Goal: Information Seeking & Learning: Check status

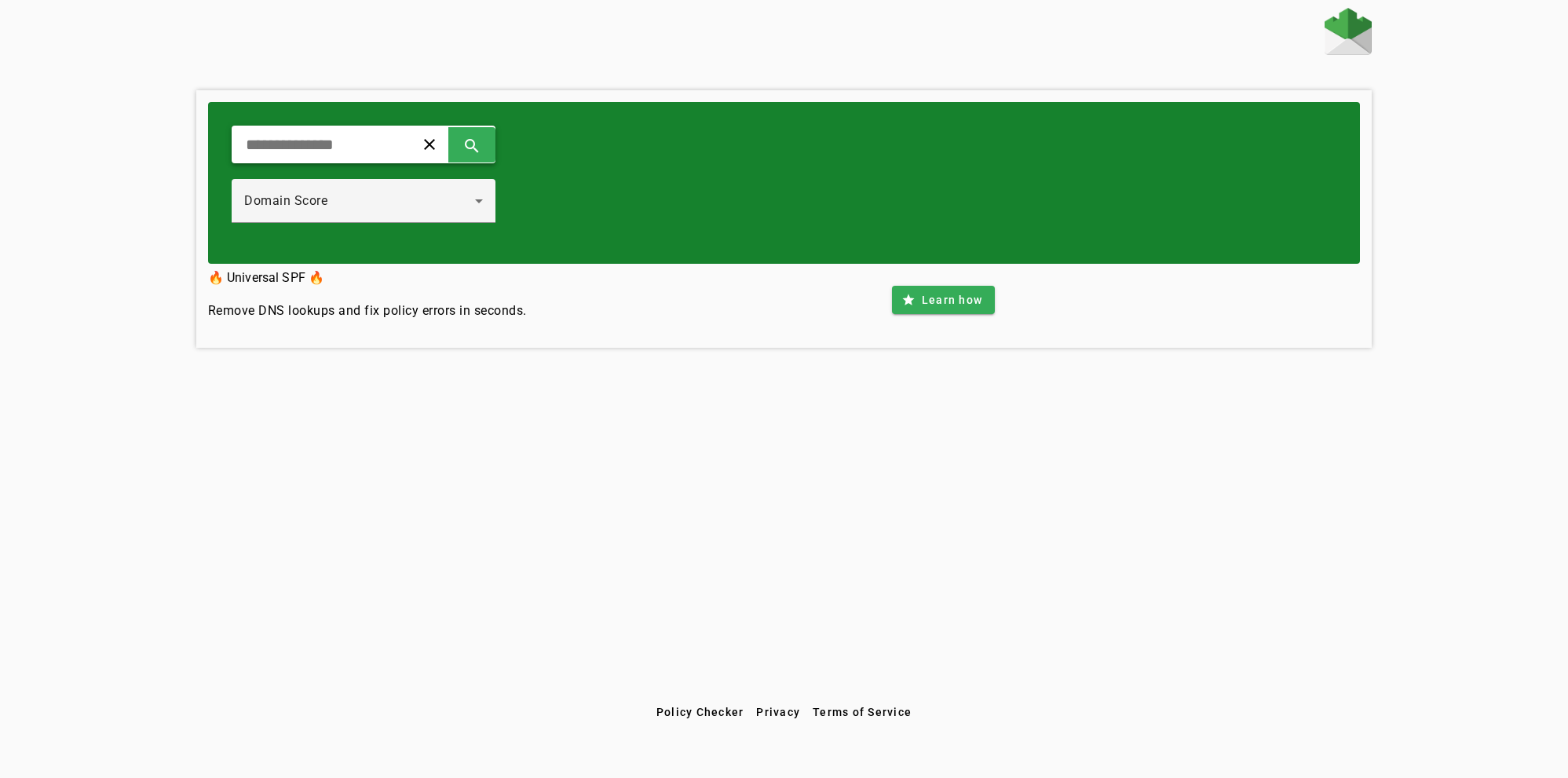
click at [341, 146] on input "text" at bounding box center [316, 145] width 146 height 19
type input "*********"
click at [490, 146] on span at bounding box center [472, 145] width 38 height 38
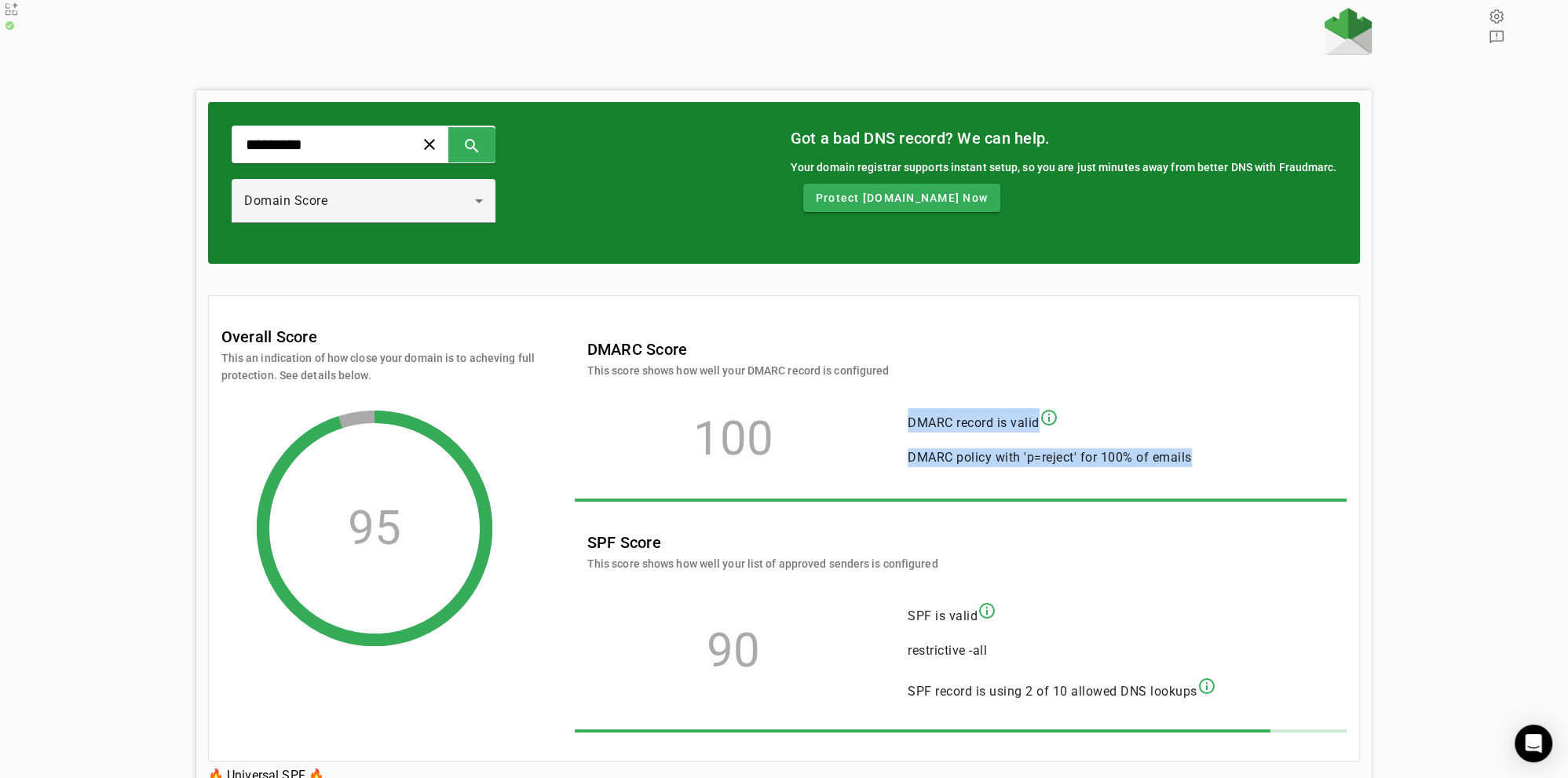
drag, startPoint x: 980, startPoint y: 429, endPoint x: 1190, endPoint y: 429, distance: 210.0
click at [1190, 429] on span "DMARC record is valid info_outline" at bounding box center [1049, 420] width 284 height 24
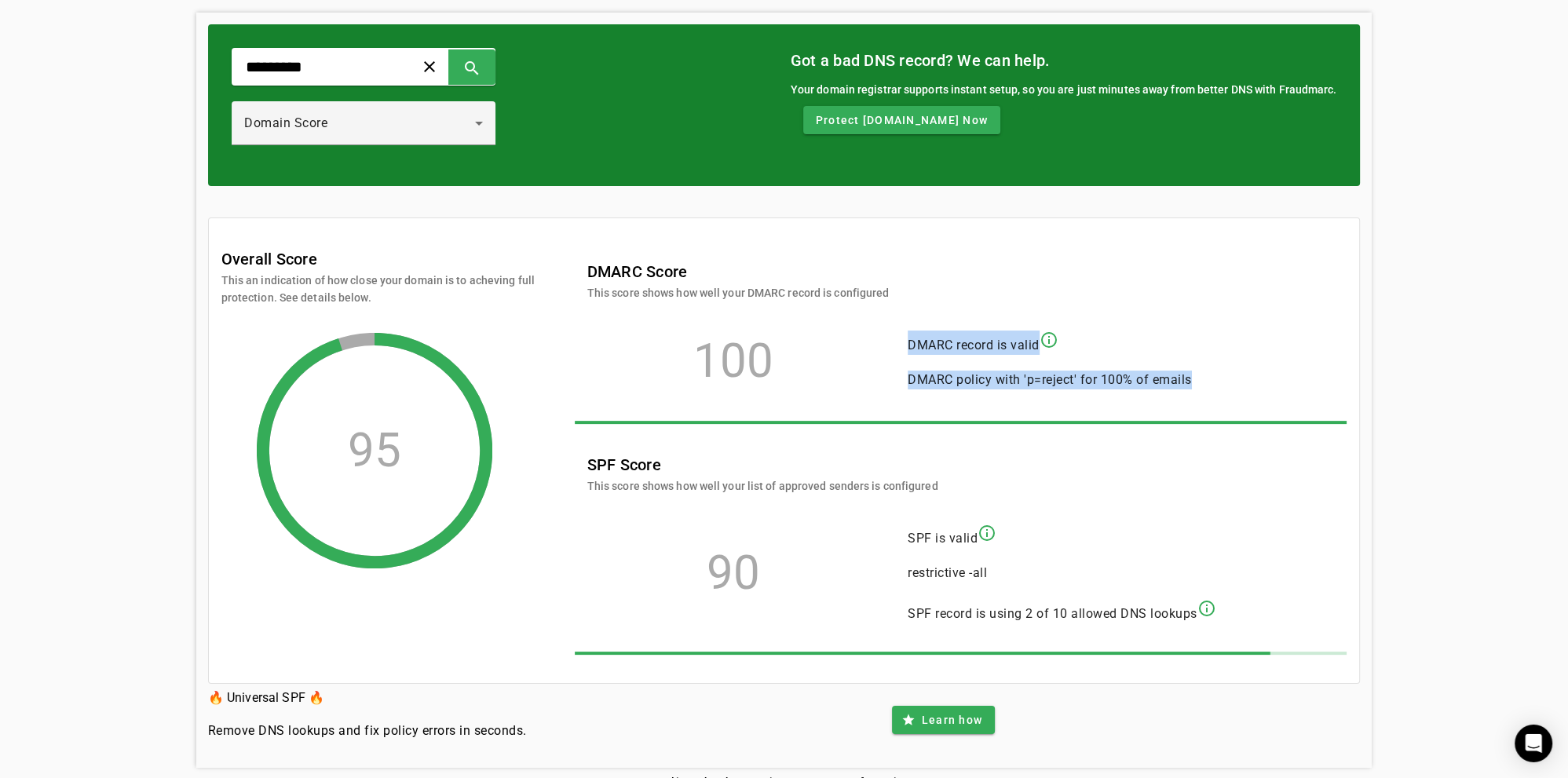
scroll to position [84, 0]
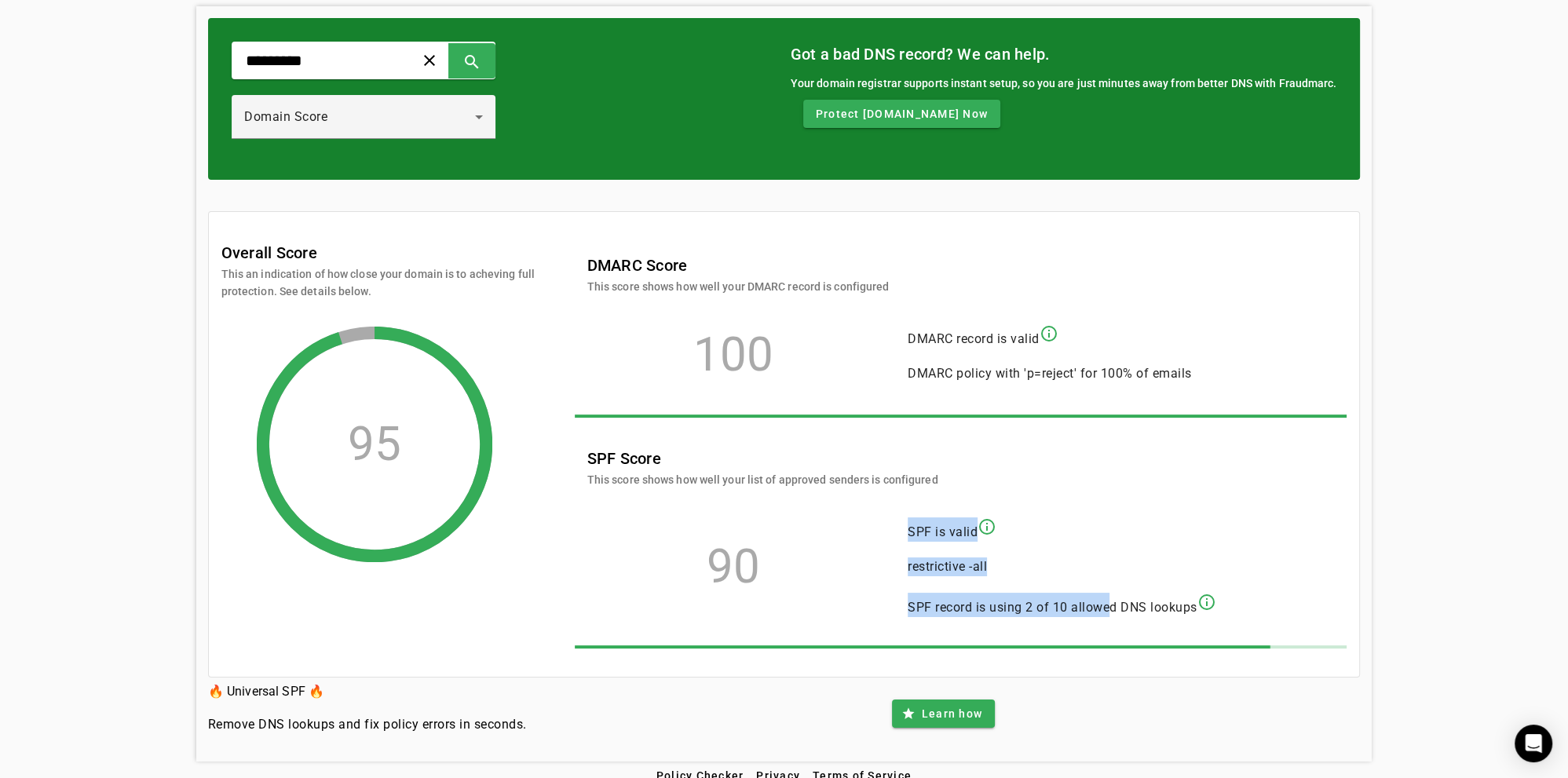
drag, startPoint x: 923, startPoint y: 517, endPoint x: 1133, endPoint y: 595, distance: 224.0
click at [1133, 548] on mat-list-item "SPF is valid info_outline" at bounding box center [1062, 529] width 334 height 38
click at [495, 439] on div "Overall Score This an indication of how close your domain is to acheving full p…" at bounding box center [378, 401] width 314 height 322
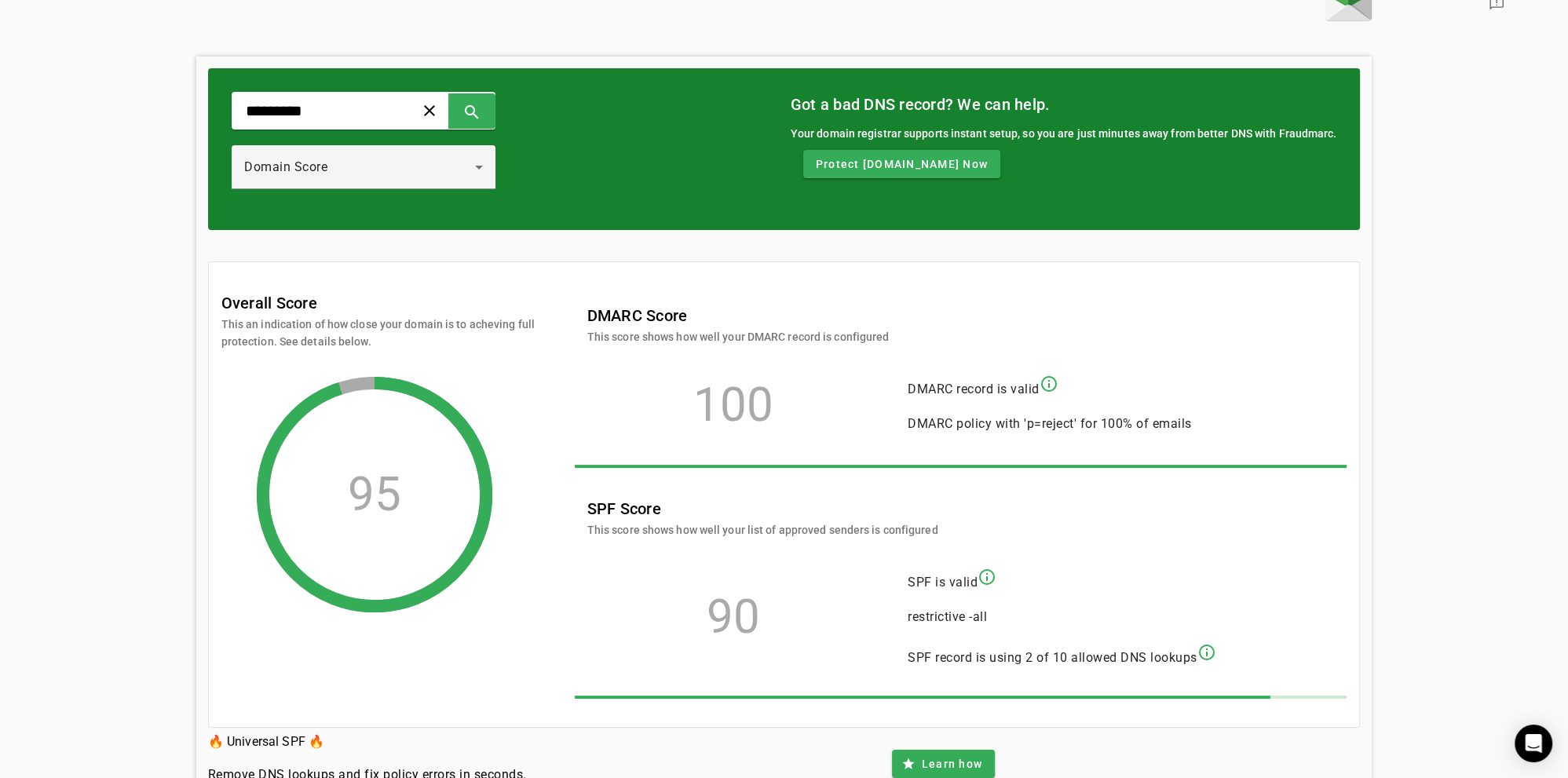
scroll to position [0, 0]
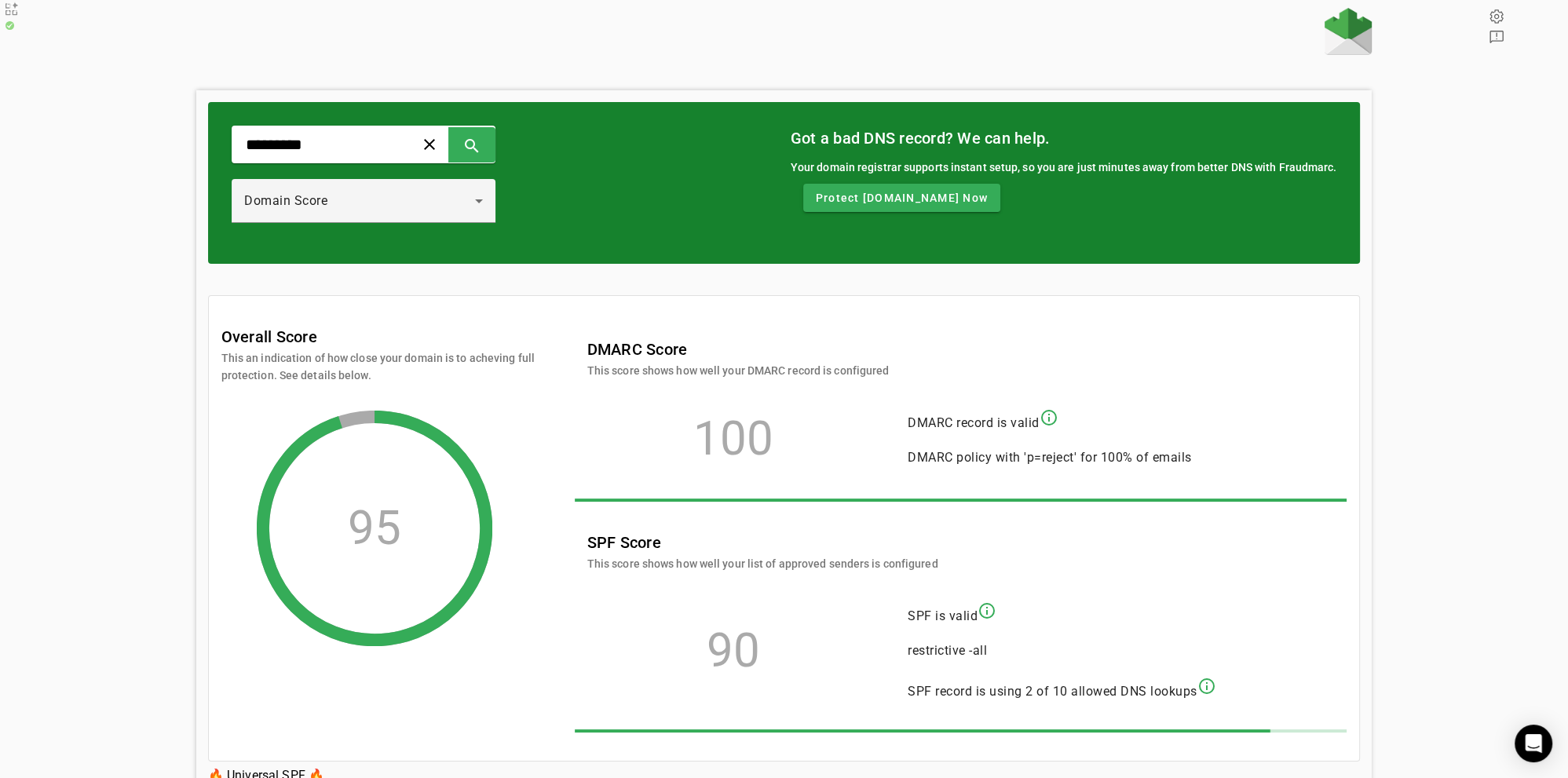
click at [71, 149] on div "********* clear search Domain Score Got a bad DNS record? We can help. Your dom…" at bounding box center [784, 427] width 1568 height 838
click at [1398, 253] on div "********* clear search Domain Score Got a bad DNS record? We can help. Your dom…" at bounding box center [784, 427] width 1568 height 838
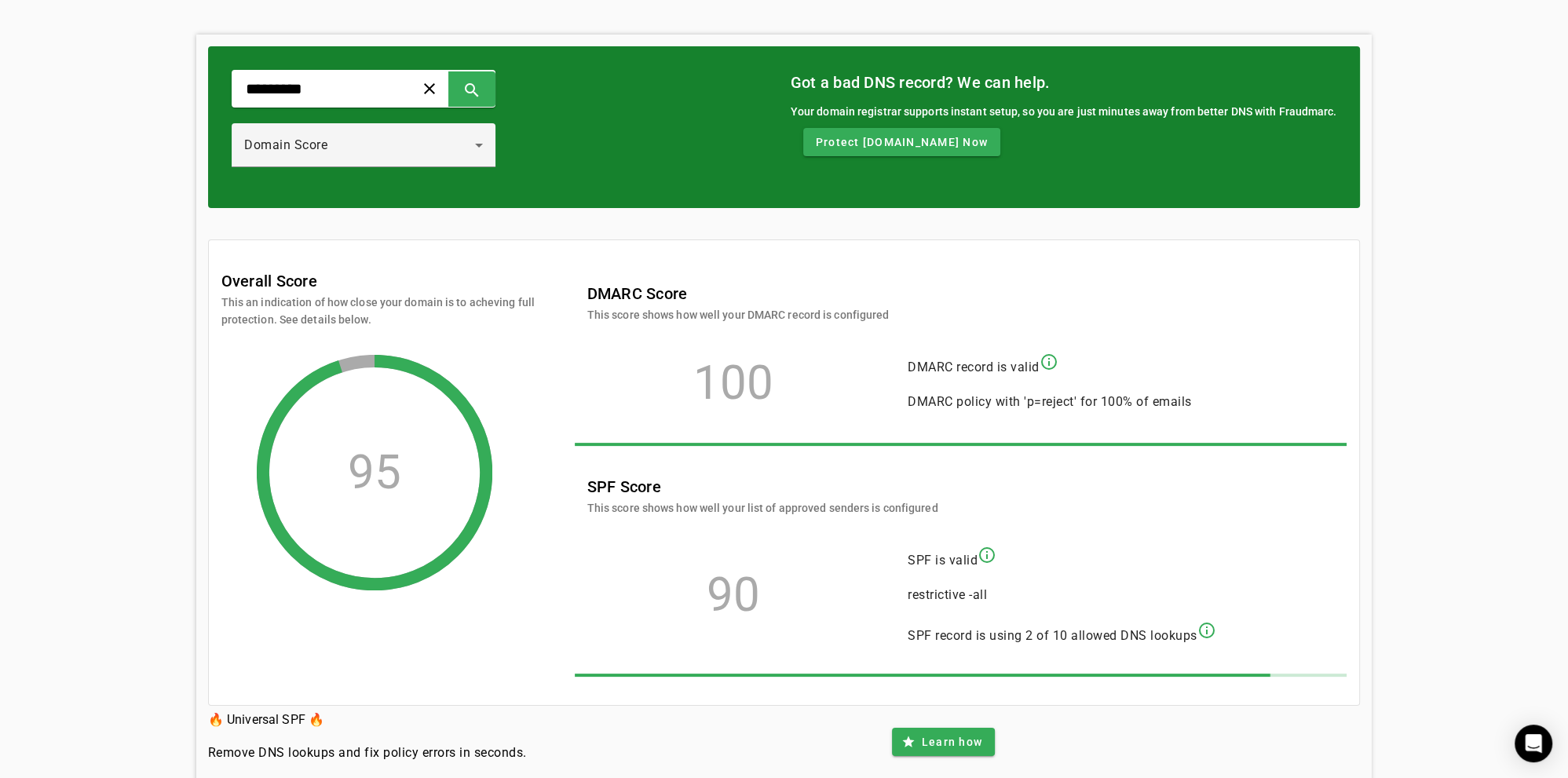
scroll to position [84, 0]
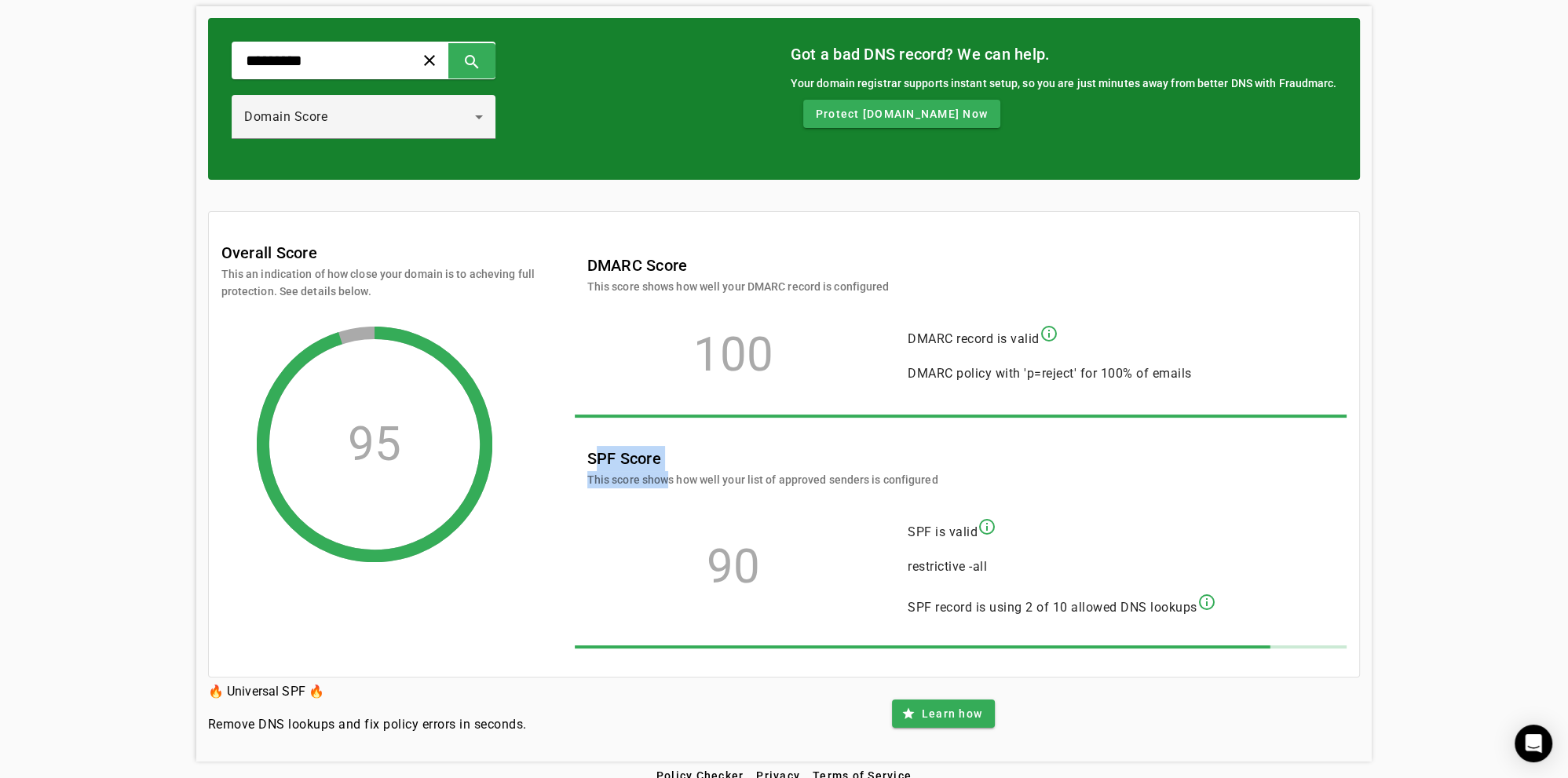
drag, startPoint x: 680, startPoint y: 435, endPoint x: 628, endPoint y: 466, distance: 60.5
click at [655, 466] on div "SPF Score This score shows how well your list of approved senders is configured" at bounding box center [763, 467] width 351 height 43
click at [952, 454] on mat-card-header "SPF Score This score shows how well your list of approved senders is configured" at bounding box center [952, 461] width 756 height 55
drag, startPoint x: 885, startPoint y: 476, endPoint x: 464, endPoint y: 396, distance: 428.5
click at [468, 398] on div "Overall Score This an indication of how close your domain is to acheving full p…" at bounding box center [784, 452] width 1126 height 424
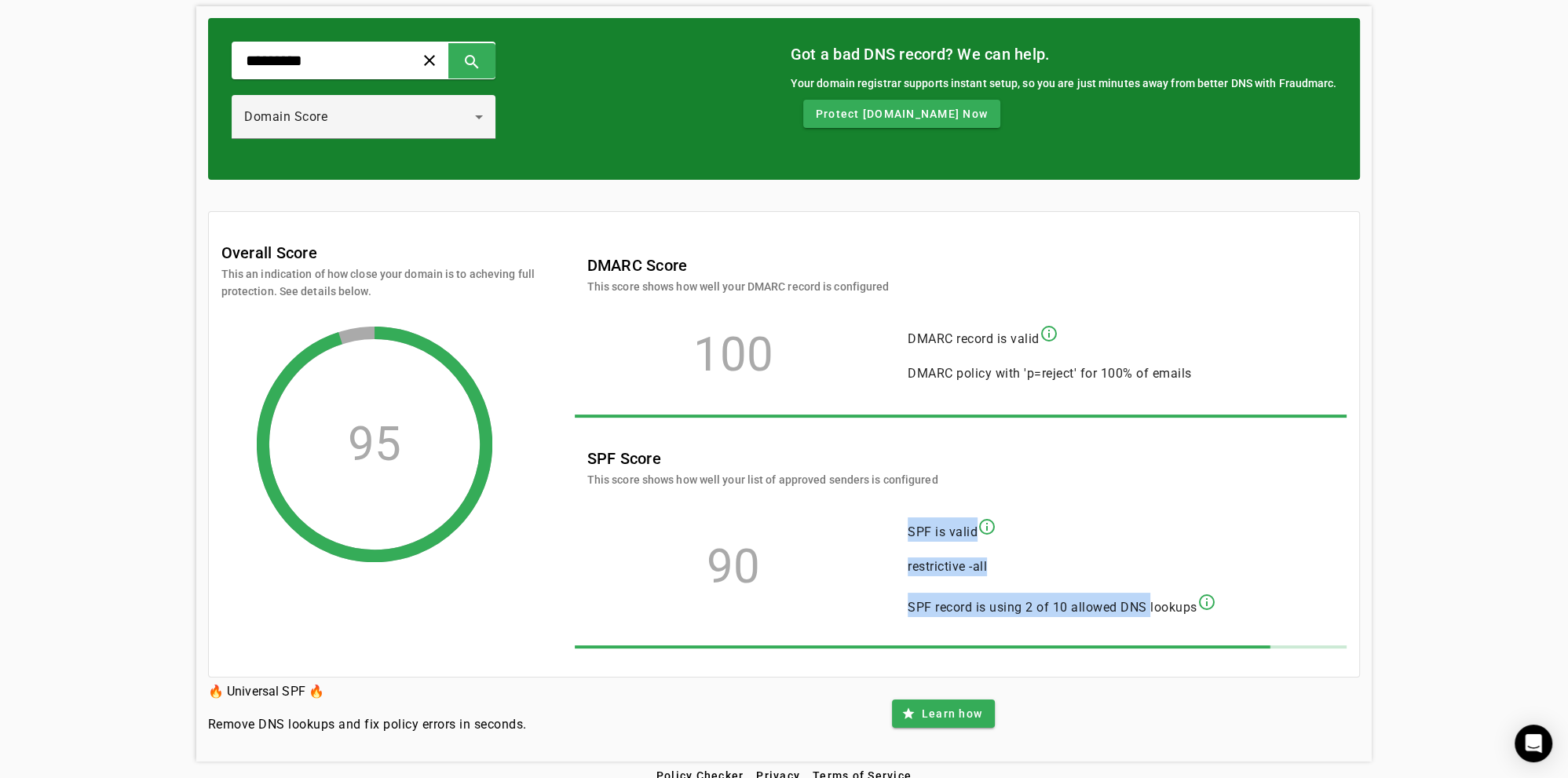
drag, startPoint x: 922, startPoint y: 530, endPoint x: 1151, endPoint y: 598, distance: 238.9
click at [1151, 548] on mat-list-item "SPF is valid info_outline" at bounding box center [1062, 529] width 334 height 38
click at [1151, 600] on span "SPF record is using 2 of 10 allowed DNS lookups" at bounding box center [1052, 607] width 290 height 15
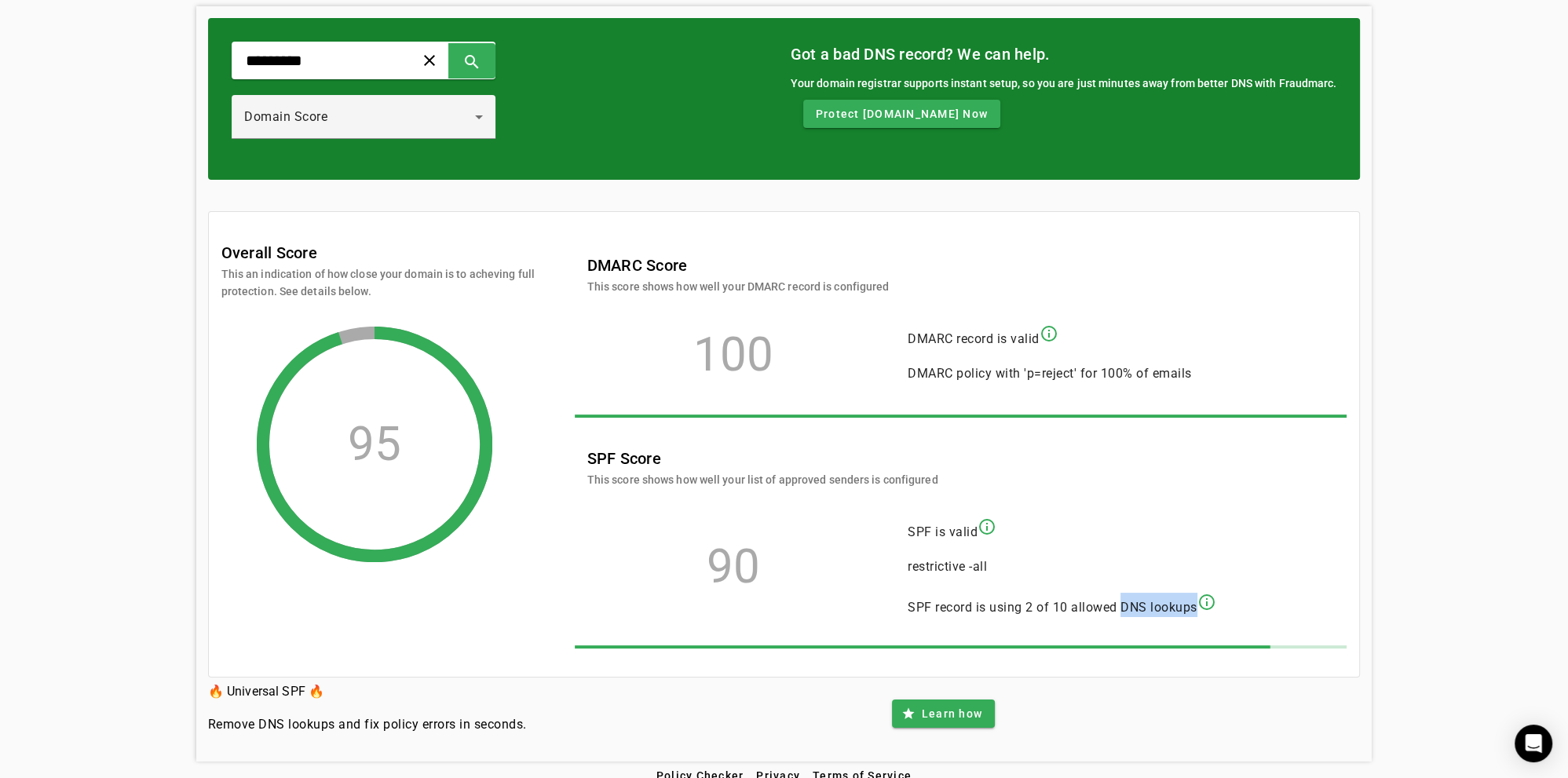
click at [1148, 600] on span "SPF record is using 2 of 10 allowed DNS lookups" at bounding box center [1052, 607] width 290 height 15
click at [1147, 600] on span "SPF record is using 2 of 10 allowed DNS lookups" at bounding box center [1052, 607] width 290 height 15
drag, startPoint x: 1184, startPoint y: 591, endPoint x: 897, endPoint y: 500, distance: 301.1
click at [908, 593] on span "SPF record is using 2 of 10 allowed DNS lookups info_outline" at bounding box center [1062, 605] width 309 height 24
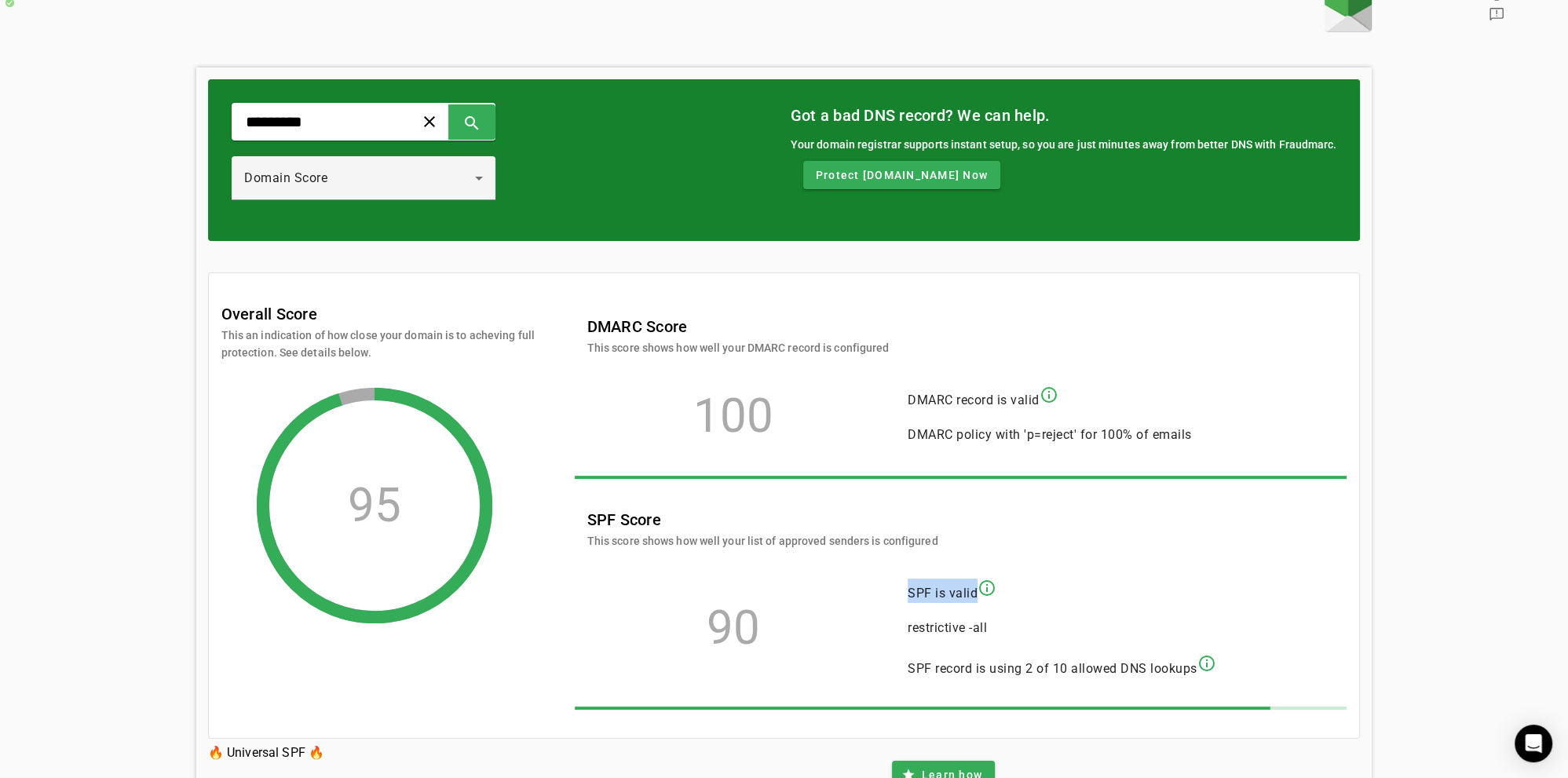
scroll to position [0, 0]
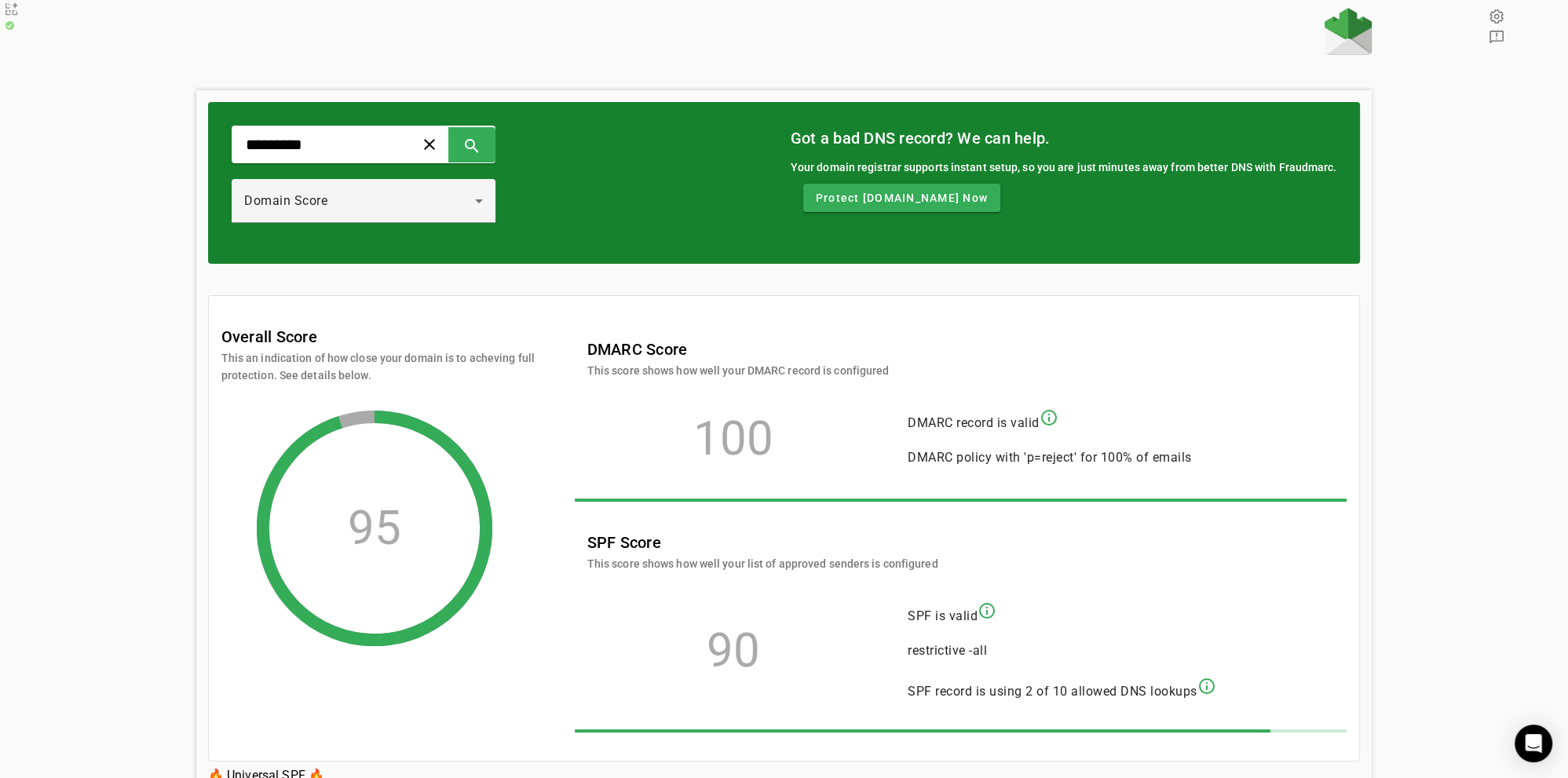
click at [114, 223] on div "********* clear search Domain Score Got a bad DNS record? We can help. Your dom…" at bounding box center [784, 427] width 1568 height 838
click at [136, 220] on div "********* clear search Domain Score Got a bad DNS record? We can help. Your dom…" at bounding box center [784, 427] width 1568 height 838
click at [131, 224] on div "********* clear search Domain Score Got a bad DNS record? We can help. Your dom…" at bounding box center [784, 427] width 1568 height 838
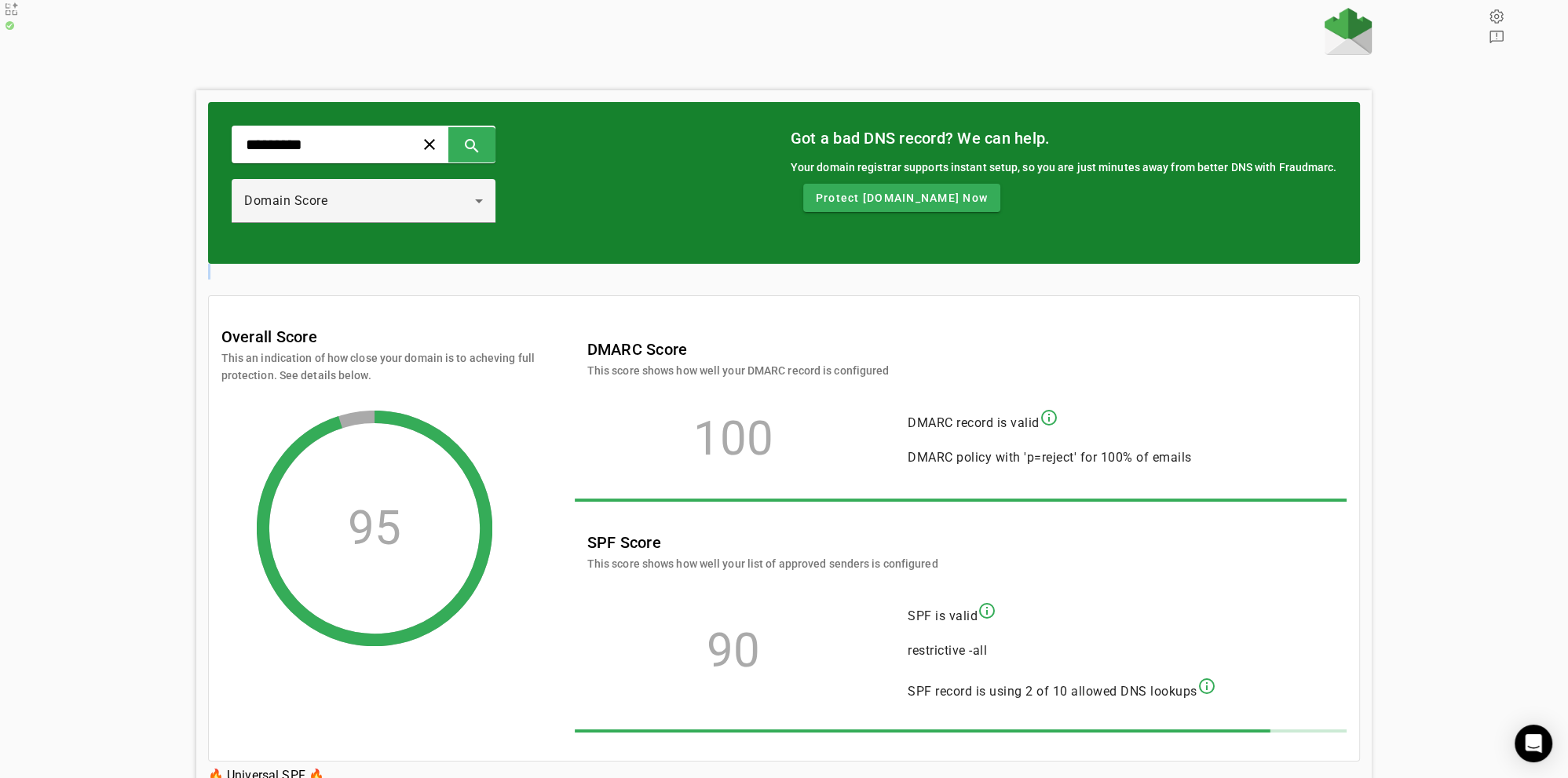
drag, startPoint x: 131, startPoint y: 224, endPoint x: 131, endPoint y: 272, distance: 48.0
click at [131, 272] on div "********* clear search Domain Score Got a bad DNS record? We can help. Your dom…" at bounding box center [784, 427] width 1568 height 838
drag, startPoint x: 131, startPoint y: 272, endPoint x: 105, endPoint y: 181, distance: 94.6
click at [105, 181] on div "********* clear search Domain Score Got a bad DNS record? We can help. Your dom…" at bounding box center [784, 427] width 1568 height 838
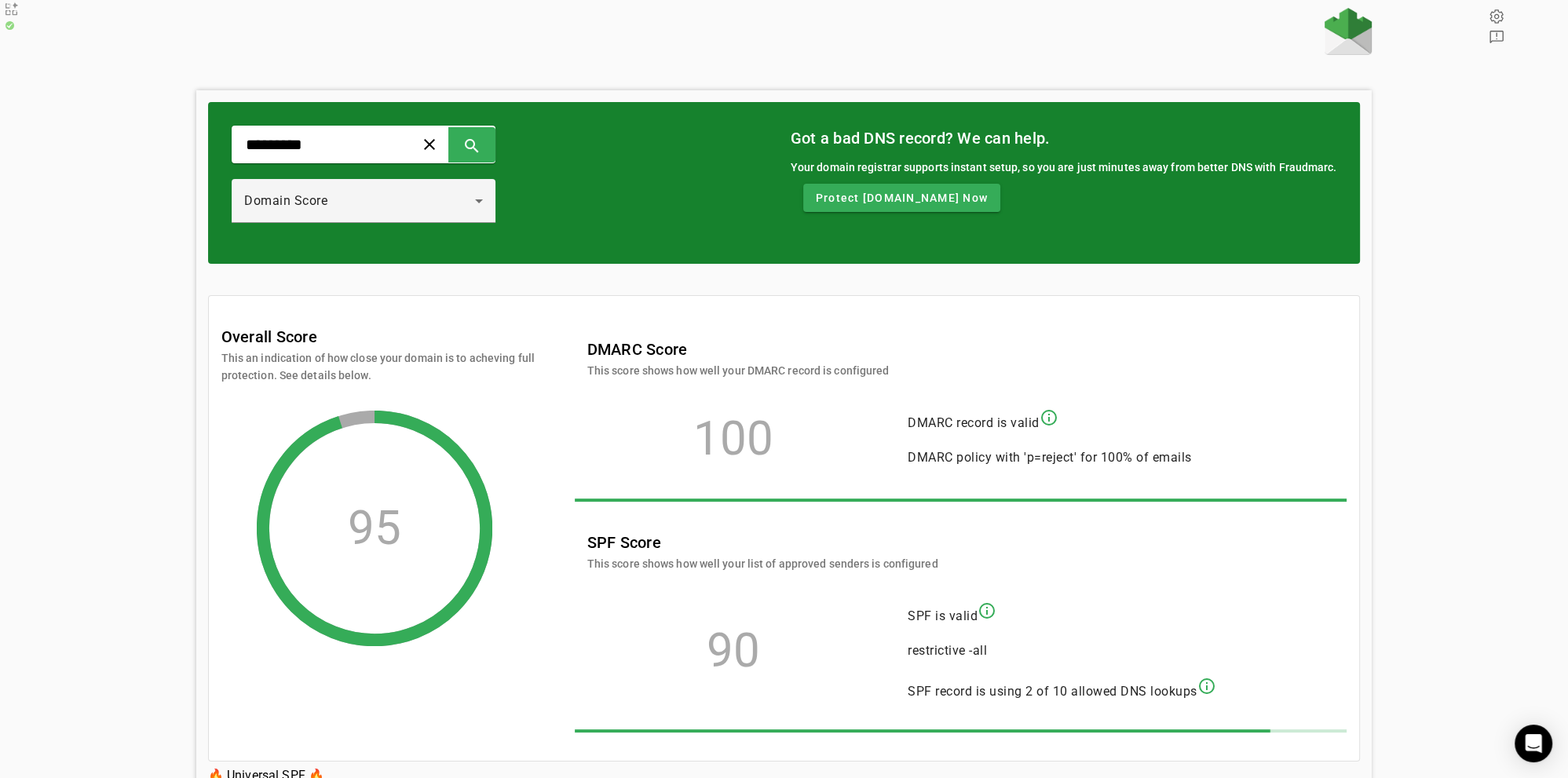
click at [105, 181] on div "********* clear search Domain Score Got a bad DNS record? We can help. Your dom…" at bounding box center [784, 427] width 1568 height 838
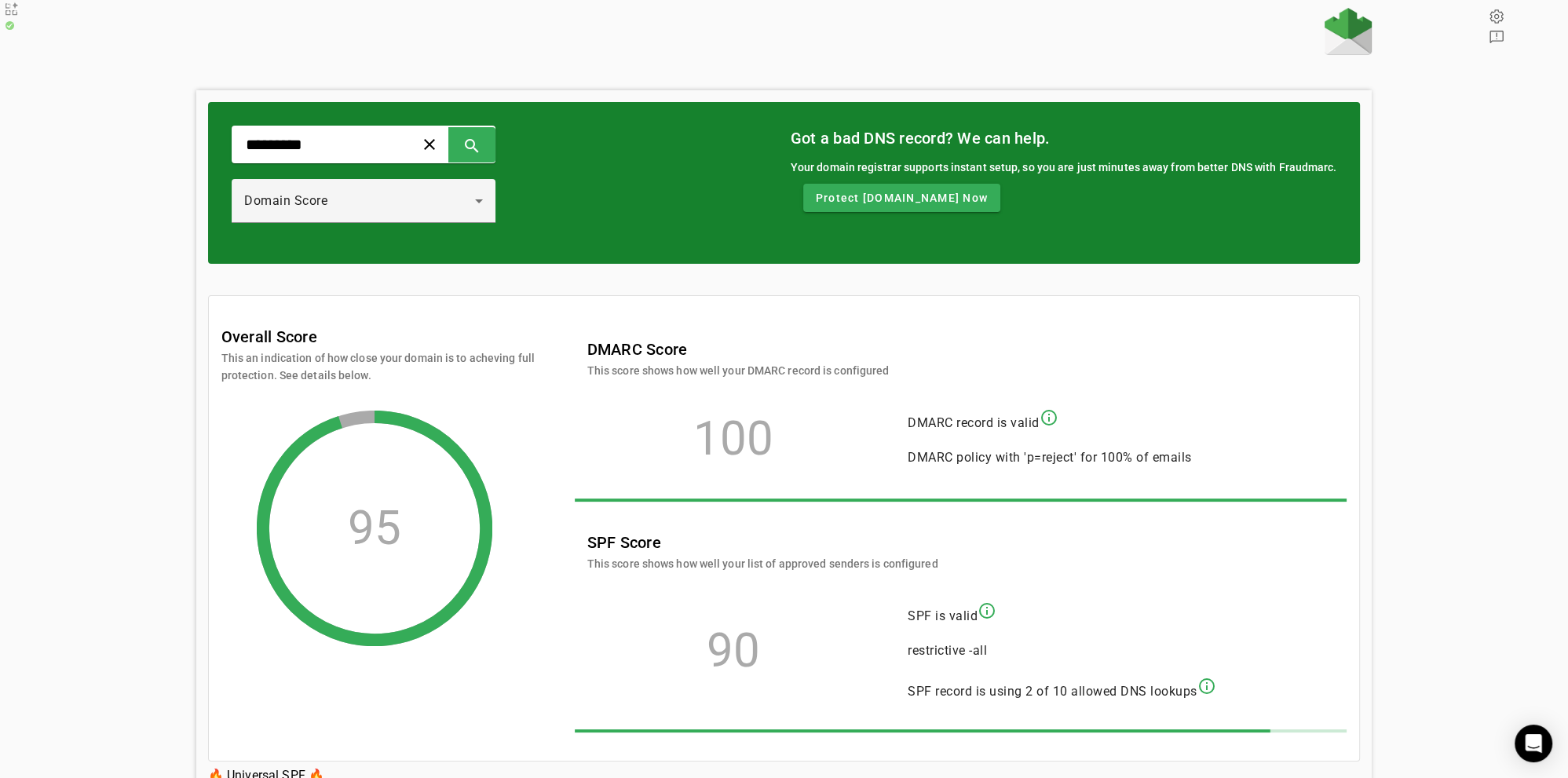
click at [52, 182] on div "********* clear search Domain Score Got a bad DNS record? We can help. Your dom…" at bounding box center [784, 427] width 1568 height 838
drag, startPoint x: 259, startPoint y: 338, endPoint x: 335, endPoint y: 338, distance: 76.0
click at [335, 338] on mat-card-content "Overall Score This an indication of how close your domain is to acheving full p…" at bounding box center [784, 528] width 1151 height 465
click at [335, 350] on mat-card-subtitle "This an indication of how close your domain is to acheving full protection. See…" at bounding box center [378, 367] width 314 height 35
drag, startPoint x: 335, startPoint y: 338, endPoint x: 305, endPoint y: 338, distance: 30.0
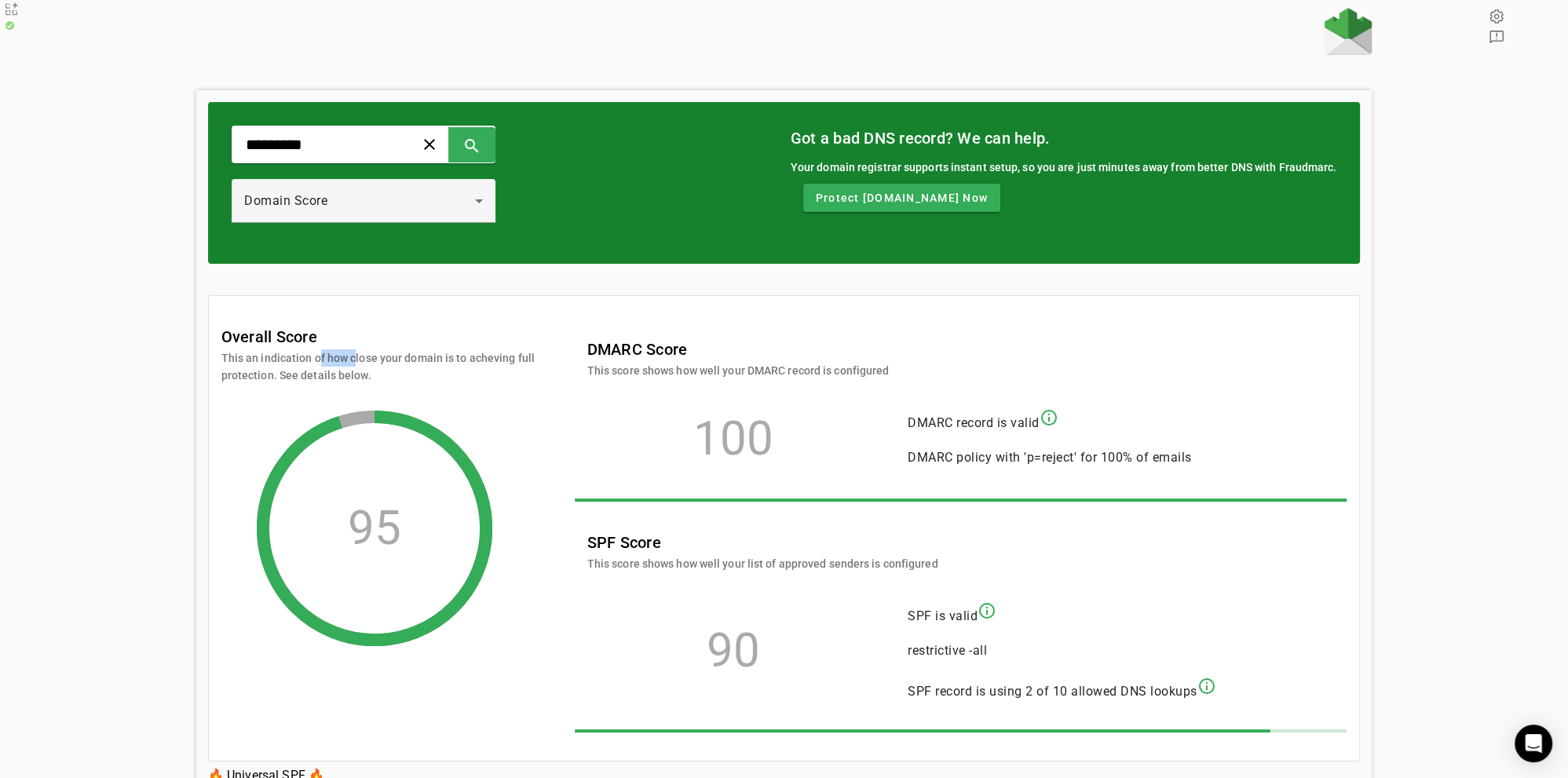
click at [305, 350] on mat-card-subtitle "This an indication of how close your domain is to acheving full protection. See…" at bounding box center [378, 367] width 314 height 35
click at [272, 350] on mat-card-subtitle "This an indication of how close your domain is to acheving full protection. See…" at bounding box center [378, 367] width 314 height 35
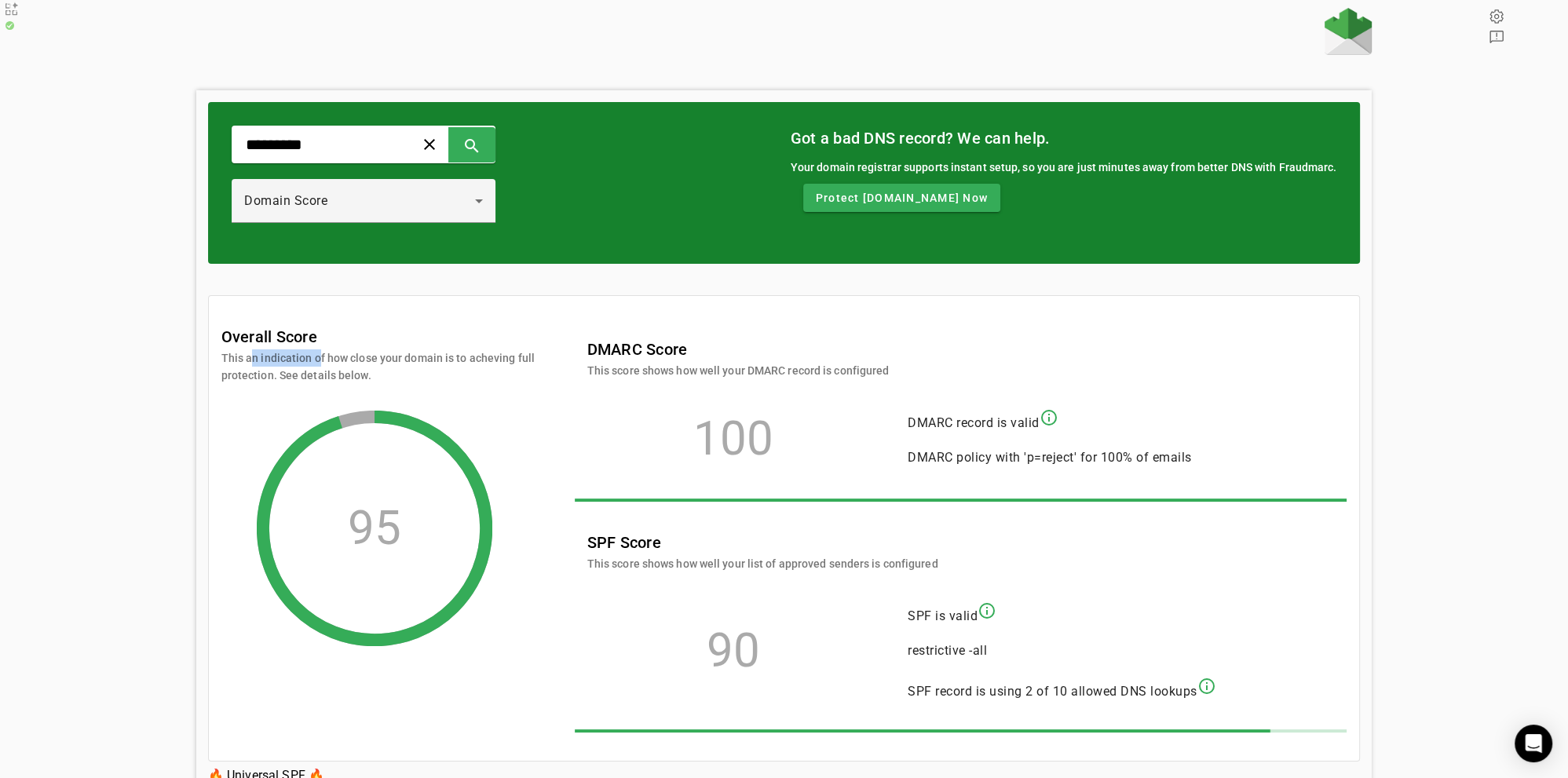
drag, startPoint x: 272, startPoint y: 341, endPoint x: 253, endPoint y: 350, distance: 21.0
click at [253, 350] on mat-card-subtitle "This an indication of how close your domain is to acheving full protection. See…" at bounding box center [378, 367] width 314 height 35
drag, startPoint x: 266, startPoint y: 316, endPoint x: 312, endPoint y: 358, distance: 62.3
click at [312, 358] on div "Overall Score This an indication of how close your domain is to acheving full p…" at bounding box center [378, 354] width 314 height 60
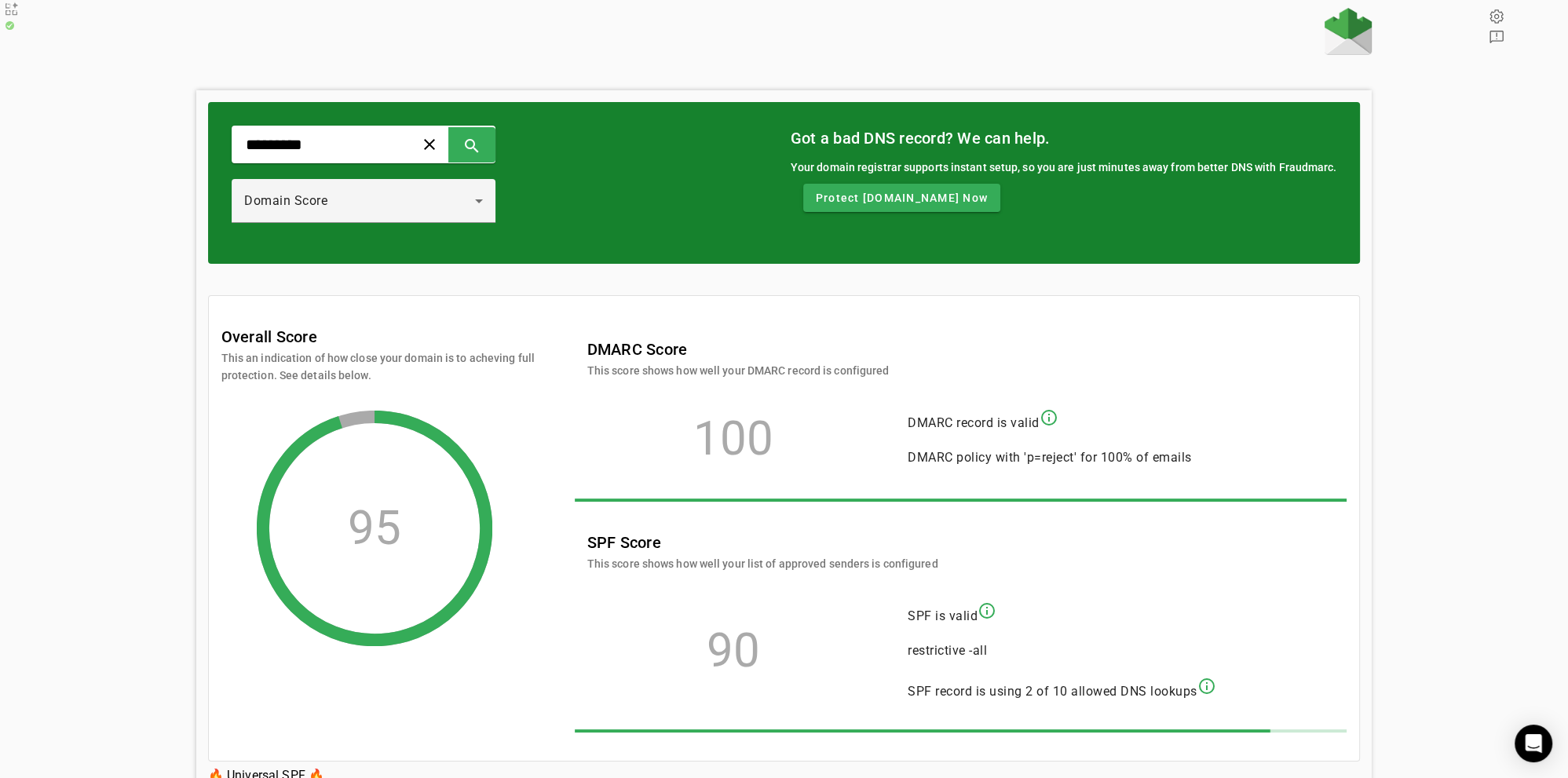
click at [239, 324] on mat-card-title "Overall Score" at bounding box center [269, 337] width 96 height 25
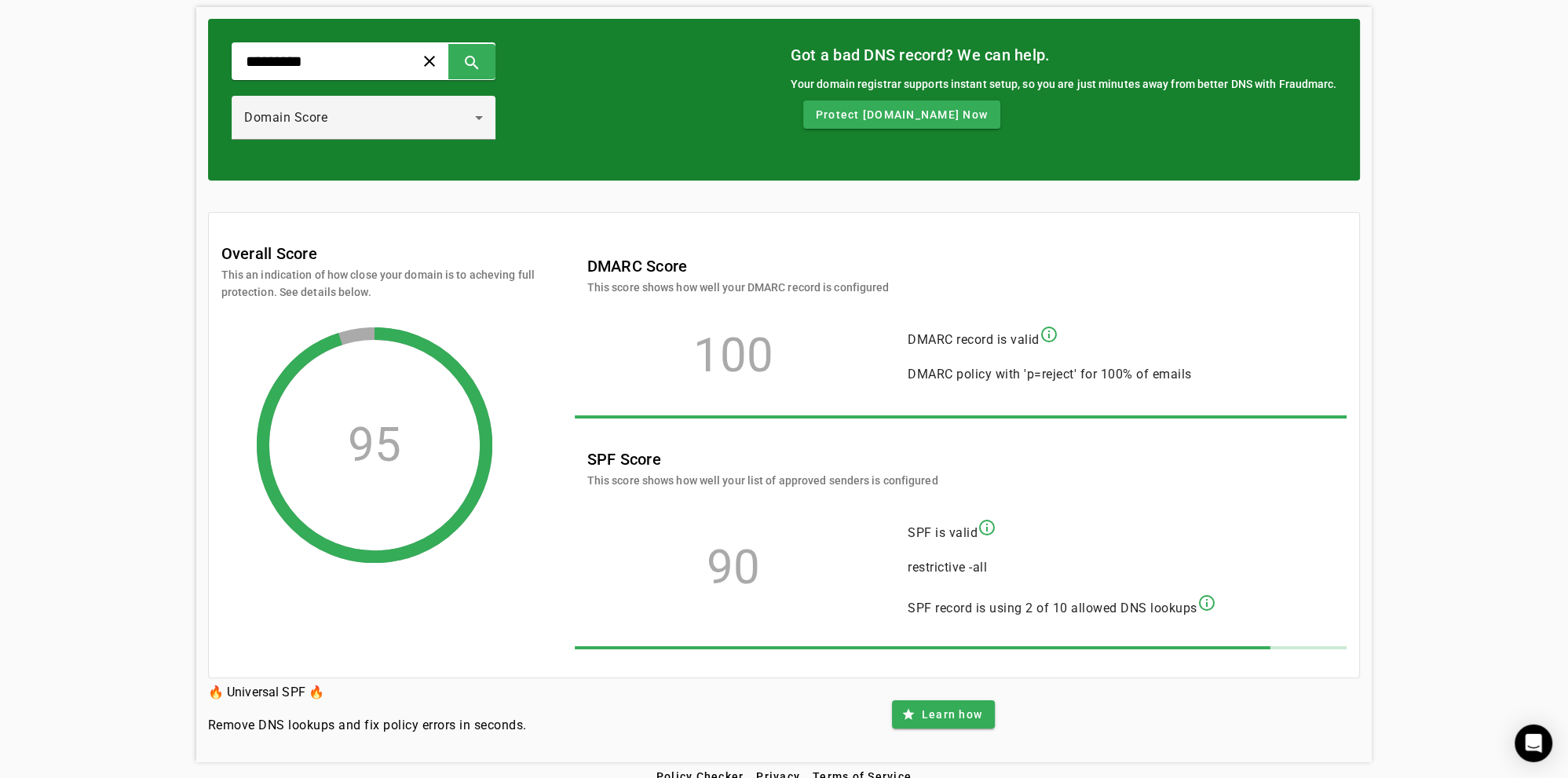
scroll to position [84, 0]
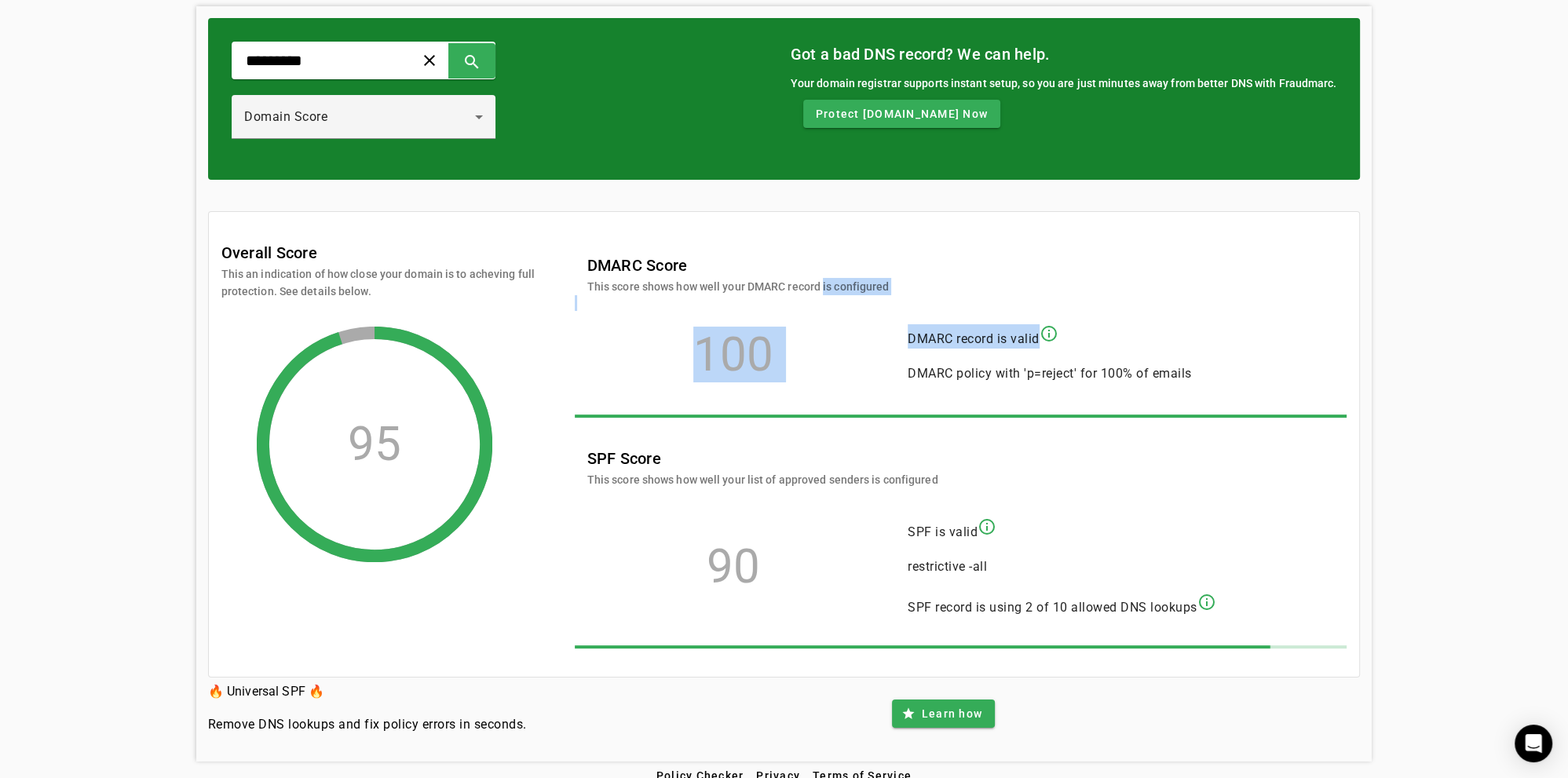
drag, startPoint x: 1166, startPoint y: 591, endPoint x: 822, endPoint y: 275, distance: 467.1
click at [908, 593] on span "SPF record is using 2 of 10 allowed DNS lookups info_outline" at bounding box center [1062, 605] width 309 height 24
click at [711, 261] on mat-card-title "DMARC Score" at bounding box center [738, 265] width 302 height 25
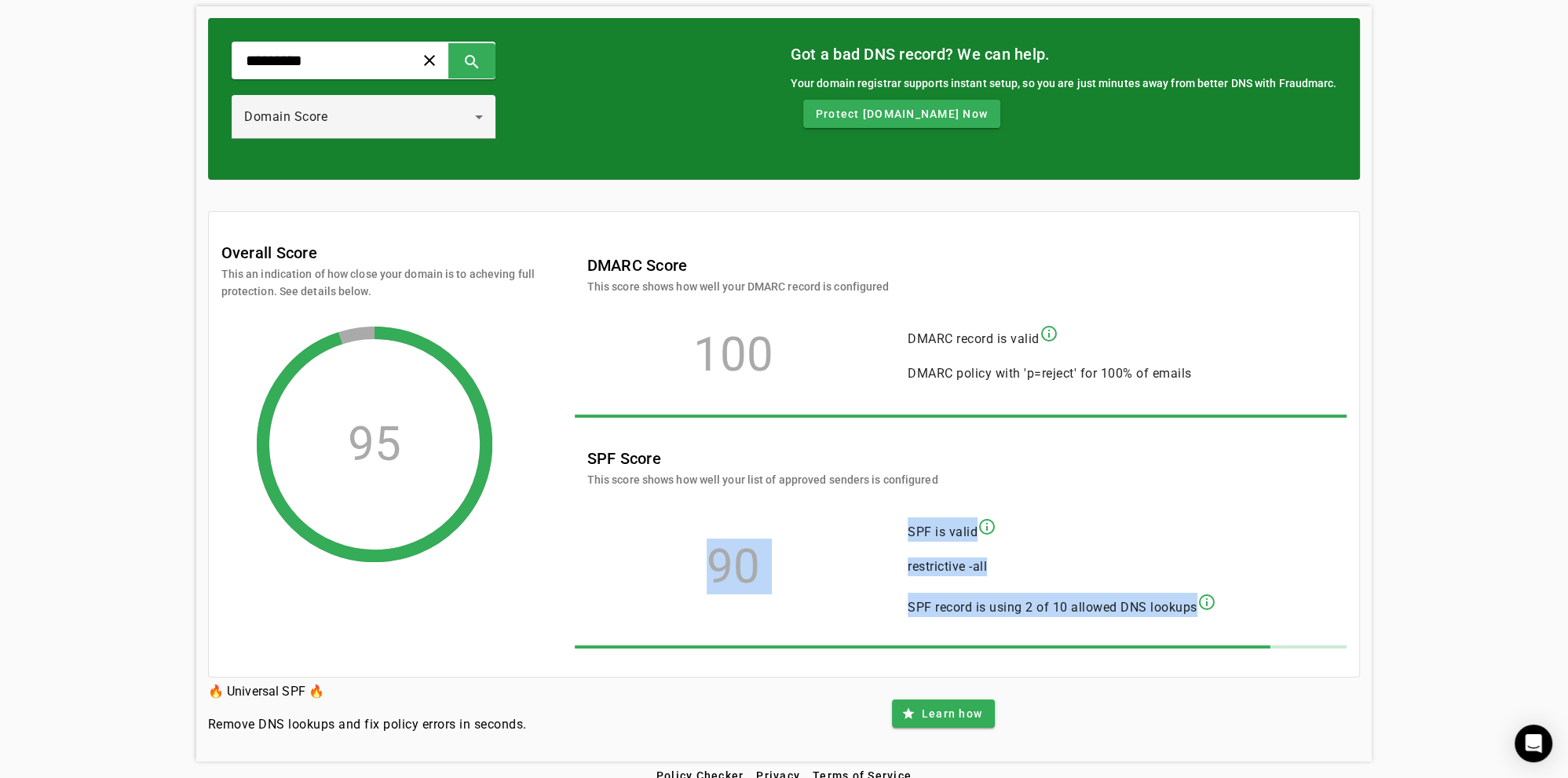
drag, startPoint x: 605, startPoint y: 238, endPoint x: 1298, endPoint y: 636, distance: 799.2
click at [1297, 640] on div "DMARC Score This score shows how well your DMARC record is configured 100 DMARC…" at bounding box center [960, 452] width 772 height 424
click at [1287, 555] on div "90 SPF is valid info_outline restrictive -all SPF record is using 2 of 10 allow…" at bounding box center [952, 567] width 731 height 126
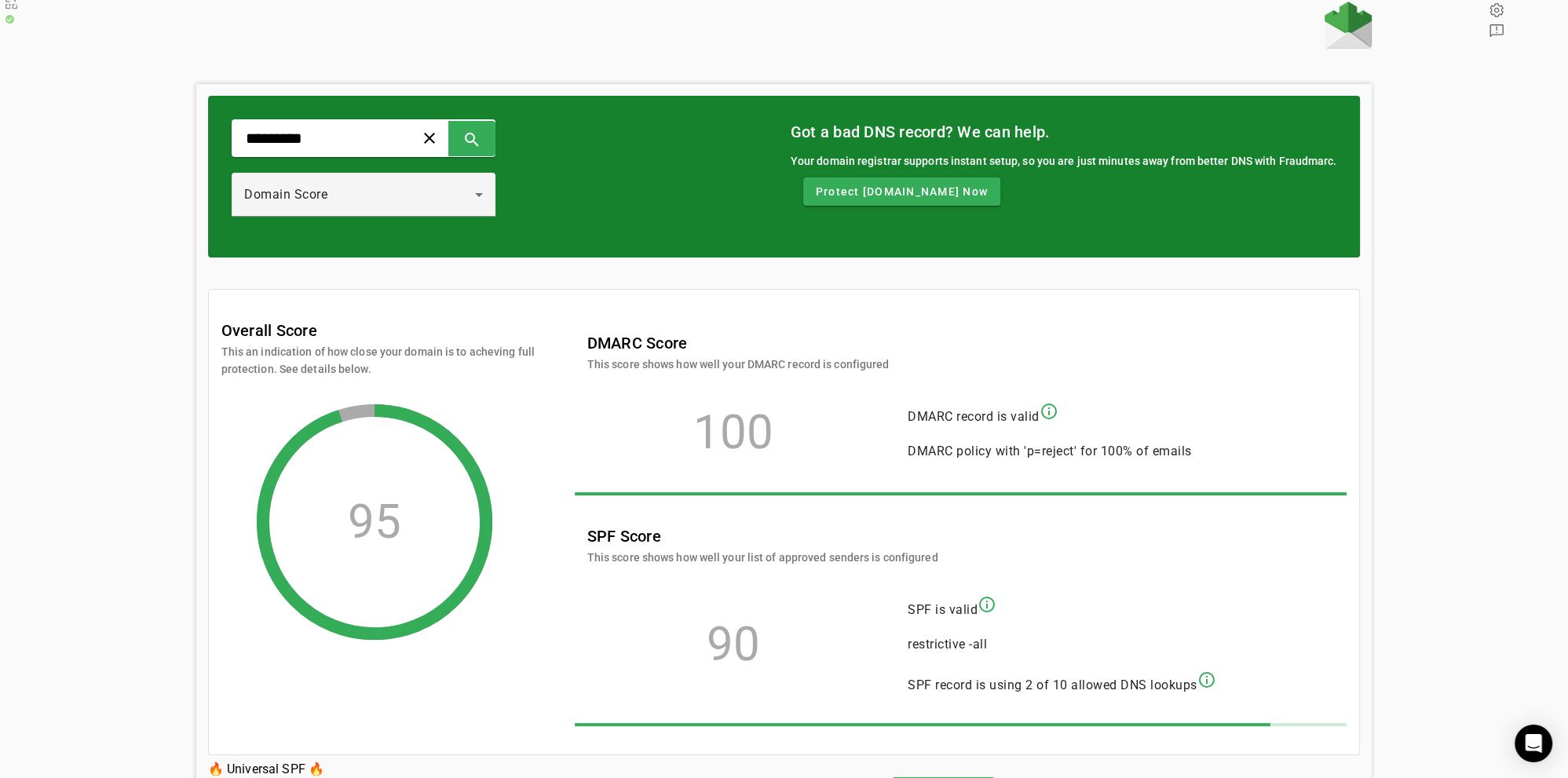
scroll to position [0, 0]
